Goal: Information Seeking & Learning: Learn about a topic

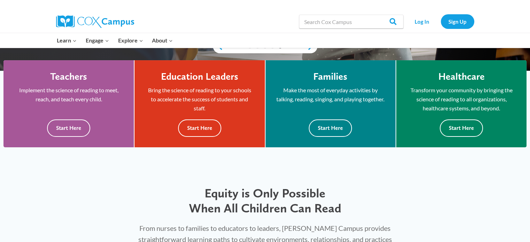
scroll to position [192, 0]
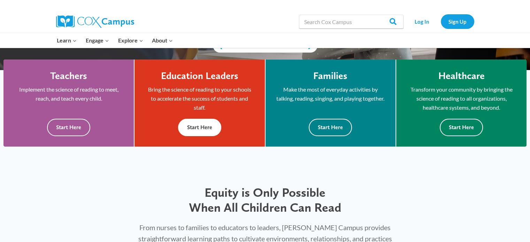
click at [193, 130] on button "Start Here" at bounding box center [199, 127] width 43 height 17
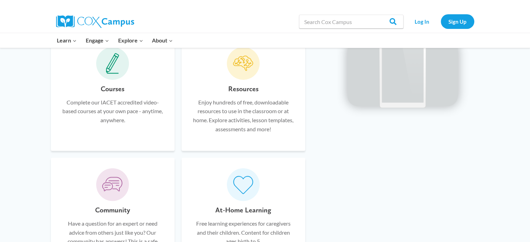
scroll to position [412, 0]
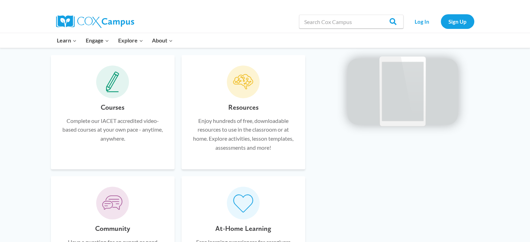
click at [228, 103] on div "Resources Enjoy hundreds of free, downloadable resources to use in the classroo…" at bounding box center [243, 130] width 103 height 57
click at [239, 110] on h6 "Resources" at bounding box center [243, 107] width 30 height 11
click at [229, 82] on span at bounding box center [243, 82] width 33 height 33
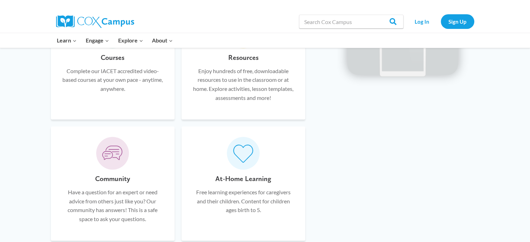
scroll to position [463, 0]
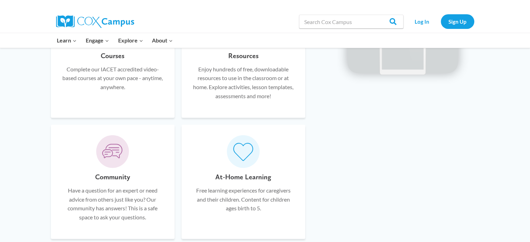
click at [216, 93] on p "Enjoy hundreds of free, downloadable resources to use in the classroom or at ho…" at bounding box center [243, 83] width 103 height 36
click at [226, 189] on p "Free learning experiences for caregivers and their children. Content for childr…" at bounding box center [243, 199] width 103 height 27
click at [87, 175] on div "Community Have a question for an expert or need advice from others just like yo…" at bounding box center [112, 199] width 103 height 57
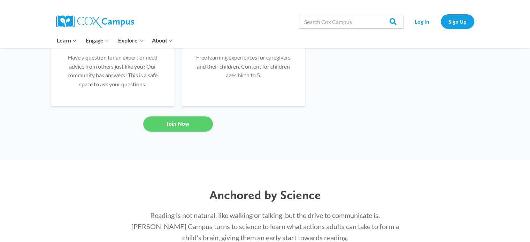
scroll to position [594, 0]
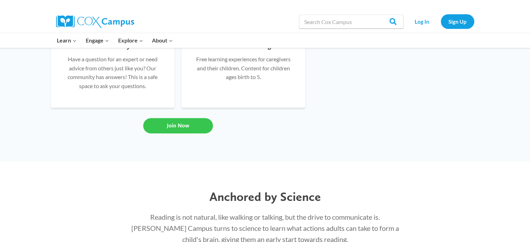
click at [182, 130] on link "Join Now" at bounding box center [178, 125] width 70 height 15
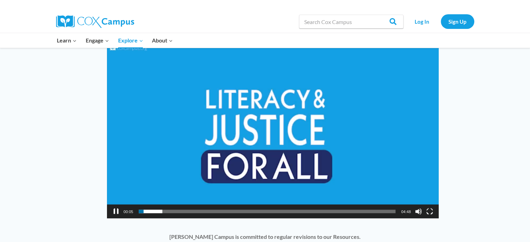
scroll to position [523, 0]
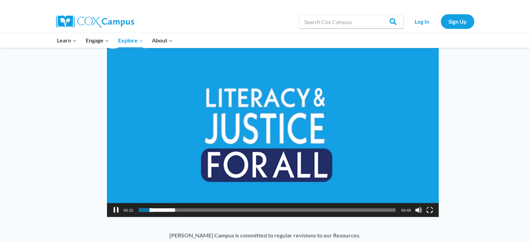
click at [190, 203] on div "01:04" at bounding box center [267, 210] width 257 height 14
click at [194, 208] on span "01:02" at bounding box center [267, 209] width 257 height 3
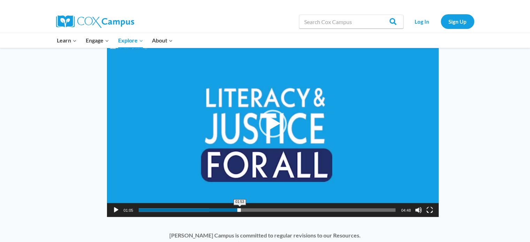
click at [240, 208] on span "01:53" at bounding box center [267, 209] width 257 height 3
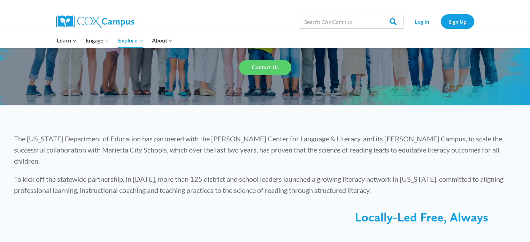
scroll to position [116, 0]
